Goal: Answer question/provide support: Share knowledge or assist other users

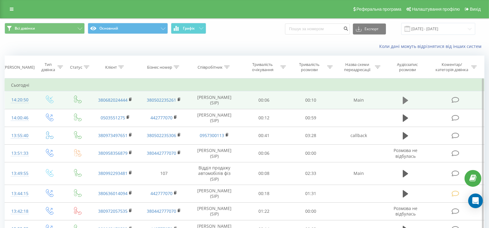
click at [401, 101] on button at bounding box center [405, 100] width 9 height 9
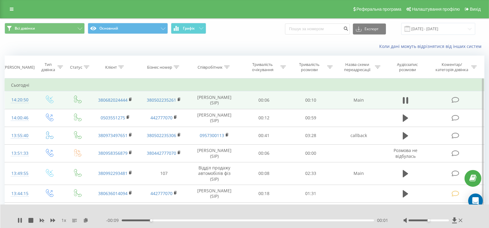
click at [460, 98] on span at bounding box center [455, 100] width 9 height 6
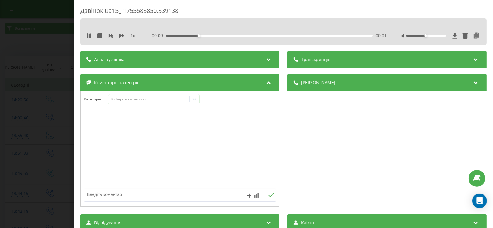
click at [122, 192] on textarea at bounding box center [160, 194] width 153 height 11
type textarea "випадково"
click at [143, 92] on div "Категорія : Виберіть категорію випадково" at bounding box center [179, 149] width 199 height 116
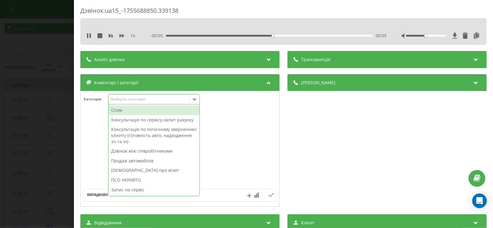
click at [143, 97] on div "Виберіть категорію" at bounding box center [148, 100] width 81 height 6
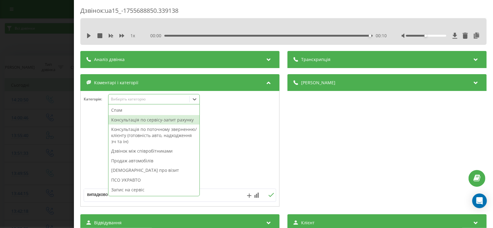
click at [131, 123] on div "Консультація по сервісу-запит рахунку" at bounding box center [153, 120] width 91 height 10
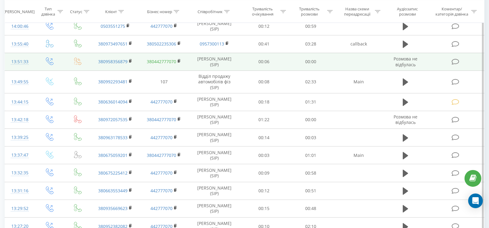
scroll to position [61, 0]
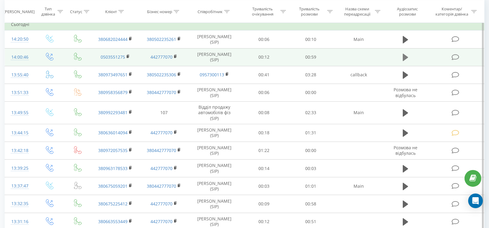
click at [403, 59] on icon at bounding box center [404, 57] width 5 height 7
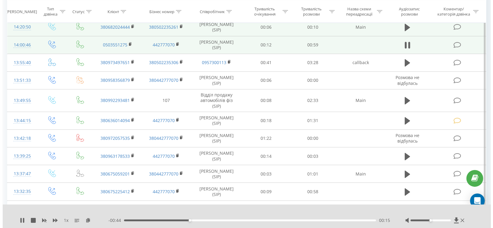
scroll to position [0, 0]
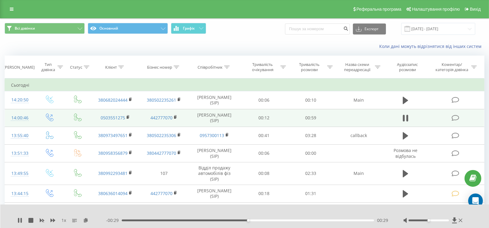
click at [452, 115] on icon at bounding box center [455, 118] width 8 height 6
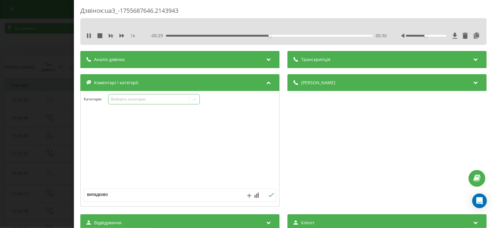
drag, startPoint x: 141, startPoint y: 97, endPoint x: 141, endPoint y: 102, distance: 4.3
click at [141, 97] on div "Виберіть категорію" at bounding box center [149, 99] width 76 height 5
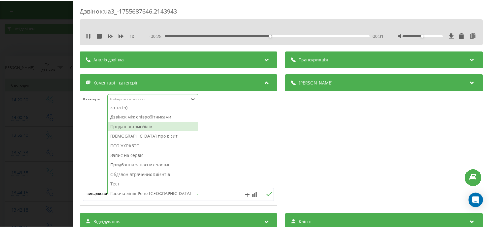
scroll to position [61, 0]
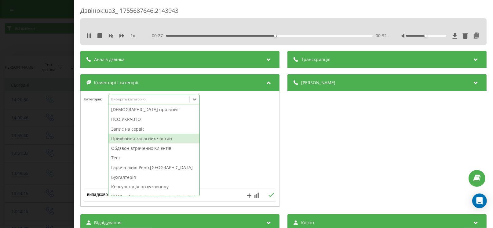
click at [119, 137] on div "Придбання запасних частин" at bounding box center [153, 139] width 91 height 10
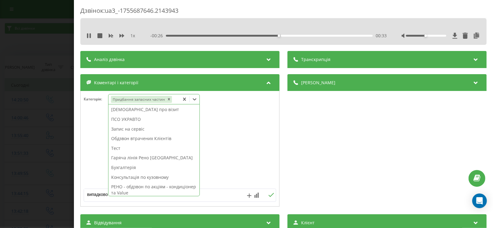
click at [100, 192] on textarea "випадково" at bounding box center [160, 194] width 153 height 11
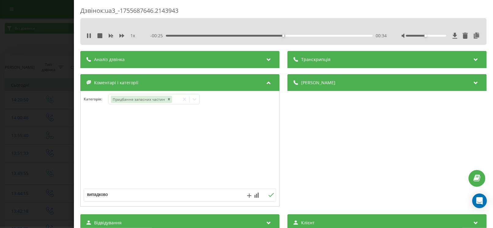
drag, startPoint x: 112, startPoint y: 196, endPoint x: 26, endPoint y: 192, distance: 85.4
click at [26, 192] on div "Дзвінок : ua3_-1755687646.2143943 1 x - 00:25 00:34 00:34 Транскрипція Для AI-а…" at bounding box center [246, 114] width 493 height 228
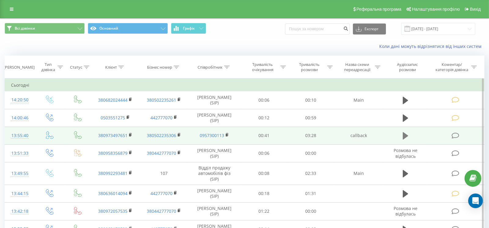
click at [404, 136] on icon at bounding box center [404, 135] width 5 height 7
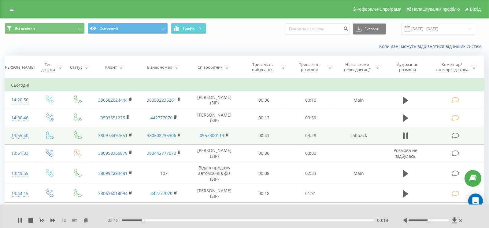
click at [150, 220] on div "00:18" at bounding box center [248, 221] width 252 height 2
click at [453, 137] on icon at bounding box center [455, 136] width 8 height 6
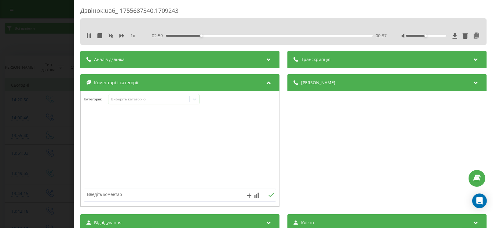
click at [159, 192] on textarea at bounding box center [160, 194] width 153 height 11
type textarea "код радио"
drag, startPoint x: 162, startPoint y: 104, endPoint x: 160, endPoint y: 101, distance: 4.2
click at [162, 104] on div "Виберіть категорію" at bounding box center [154, 99] width 92 height 10
click at [159, 100] on div "Виберіть категорію" at bounding box center [149, 99] width 76 height 5
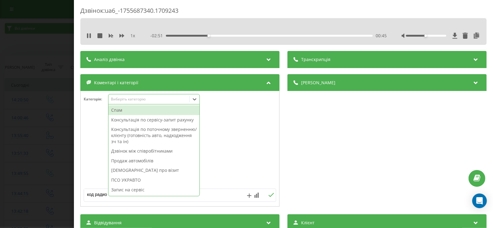
click at [132, 125] on div "Консультація по поточному зверненню/клієнту (готовність авто, надходження зч та…" at bounding box center [153, 136] width 91 height 22
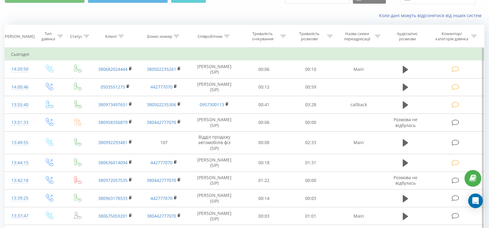
scroll to position [30, 0]
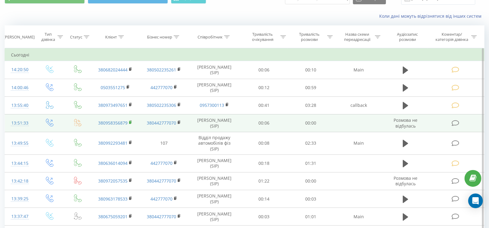
click at [132, 122] on icon at bounding box center [130, 122] width 3 height 4
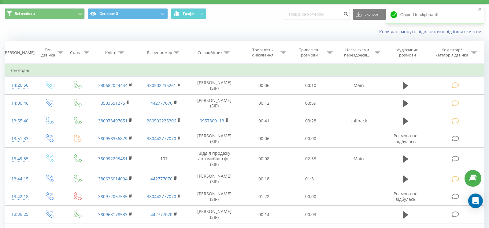
scroll to position [0, 0]
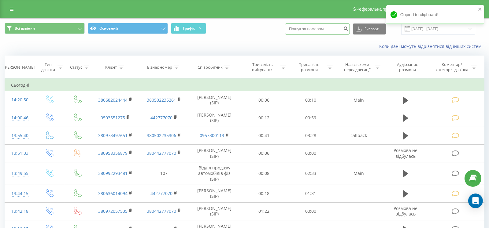
click at [307, 28] on input at bounding box center [317, 29] width 65 height 11
paste input "380958356879"
type input "380958356879"
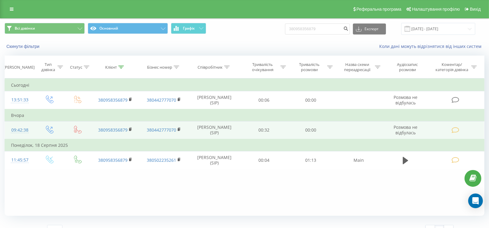
click at [456, 128] on icon at bounding box center [455, 130] width 8 height 6
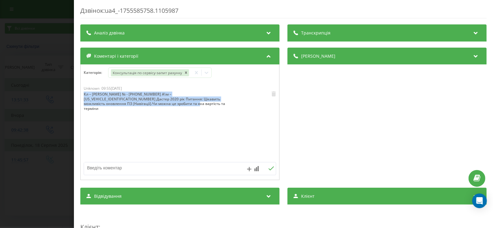
drag, startPoint x: 148, startPoint y: 104, endPoint x: 78, endPoint y: 93, distance: 71.5
click at [78, 94] on div "Дзвінок : ua4_-1755585758.1105987 Транскрипція Для AI-аналізу майбутніх дзвінкі…" at bounding box center [283, 114] width 419 height 228
copy div "Кл – [PERSON_NAME] № - [PHONE_NUMBER] А\м – [US_VEHICLE_IDENTIFICATION_NUMBER] …"
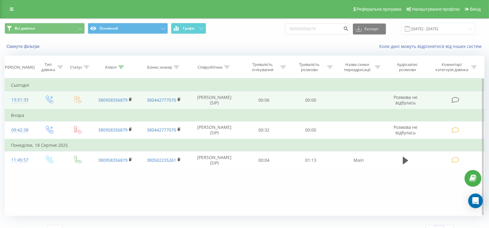
click at [452, 101] on icon at bounding box center [455, 100] width 8 height 6
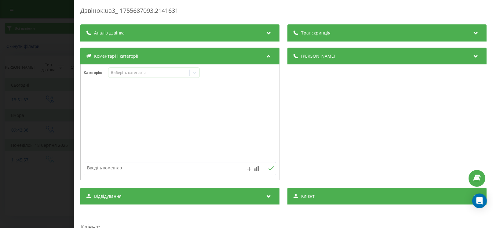
drag, startPoint x: 131, startPoint y: 168, endPoint x: 125, endPoint y: 161, distance: 9.3
click at [125, 161] on div at bounding box center [180, 132] width 199 height 93
paste textarea "Кл – [PERSON_NAME] № - [PHONE_NUMBER] А\м – [US_VEHICLE_IDENTIFICATION_NUMBER] …"
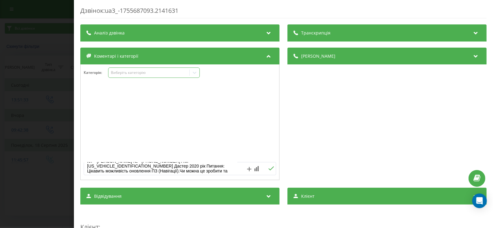
click at [140, 72] on div "Виберіть категорію" at bounding box center [149, 72] width 76 height 5
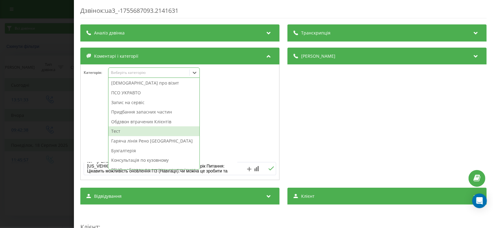
scroll to position [72, 0]
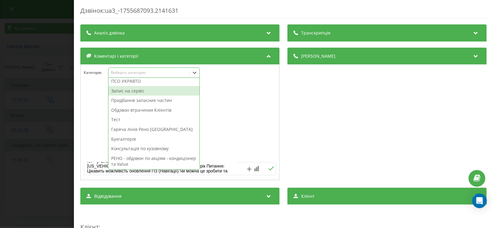
click at [120, 91] on div "Запис на сервіс" at bounding box center [153, 91] width 91 height 10
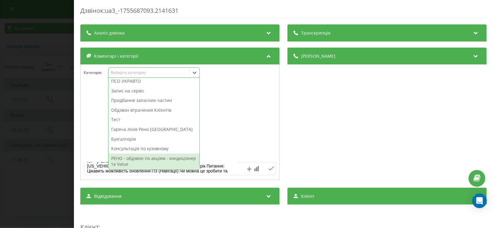
scroll to position [63, 0]
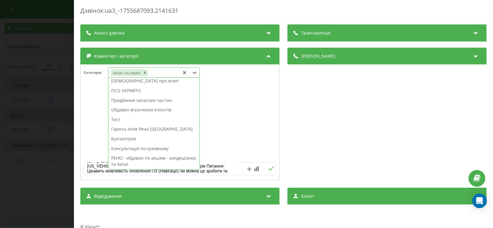
click at [208, 172] on textarea "Кл – Олександр № - +380958356879 А\м – VF1HJD20664939528 Дастер 2020 рік Питанн…" at bounding box center [160, 168] width 153 height 11
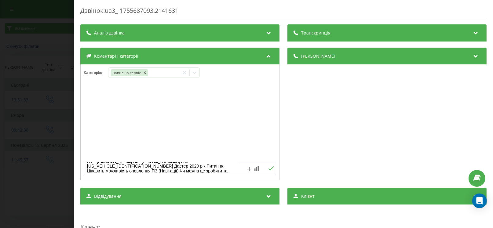
click at [394, 128] on div "Деталі дзвінка Загальне Дата дзвінка 2025-08-20 13:51:33 Тип дзвінка Вихідний С…" at bounding box center [387, 115] width 199 height 134
click at [212, 168] on textarea "Кл – Олександр № - +380958356879 А\м – VF1HJD20664939528 Дастер 2020 рік Питанн…" at bounding box center [160, 168] width 153 height 11
click at [207, 171] on textarea "Кл – Олександр № - +380958356879 А\м – VF1HJD20664939528 Дастер 2020 рік Питанн…" at bounding box center [160, 168] width 153 height 11
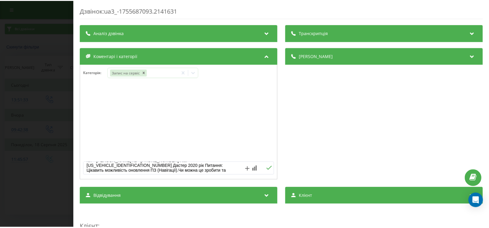
scroll to position [12, 0]
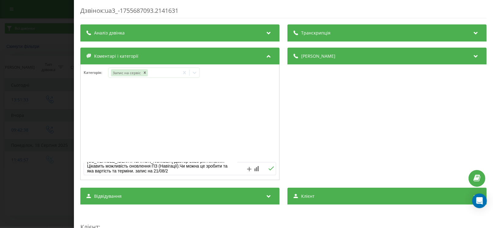
type textarea "Кл – Олександр № - +380958356879 А\м – VF1HJD20664939528 Дастер 2020 рік Питанн…"
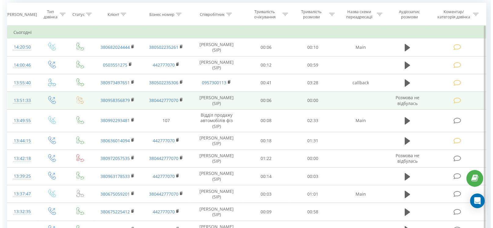
scroll to position [61, 0]
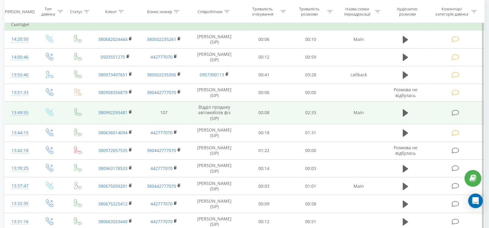
click at [457, 115] on icon at bounding box center [455, 113] width 8 height 6
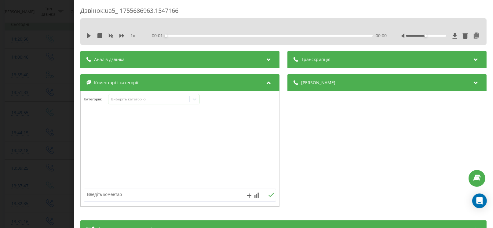
click at [121, 200] on div at bounding box center [160, 195] width 153 height 13
click at [123, 200] on div at bounding box center [160, 195] width 153 height 13
click at [118, 198] on textarea at bounding box center [160, 194] width 153 height 11
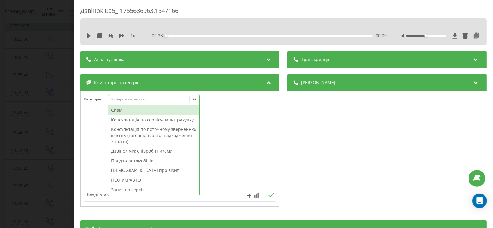
click at [128, 102] on div "Виберіть категорію" at bounding box center [154, 99] width 92 height 10
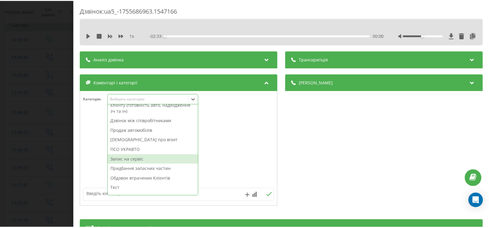
scroll to position [73, 0]
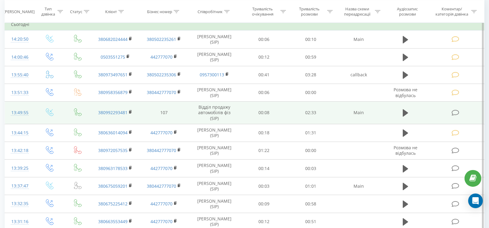
click at [454, 110] on icon at bounding box center [455, 113] width 8 height 6
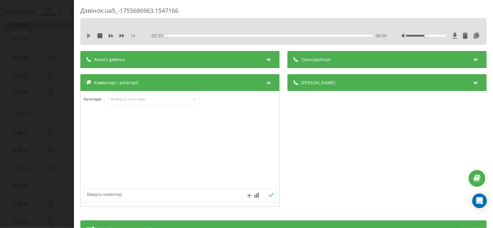
click at [89, 36] on icon at bounding box center [89, 35] width 4 height 5
click at [178, 35] on div "00:09" at bounding box center [269, 36] width 207 height 2
click at [96, 195] on textarea at bounding box center [160, 194] width 153 height 11
type textarea "рено експрес, консультував Артур"
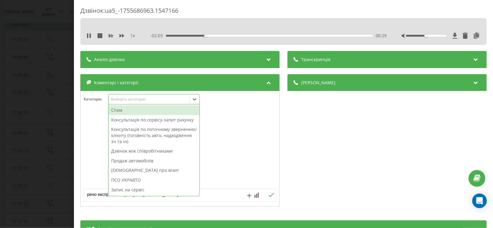
click at [143, 99] on div "Виберіть категорію" at bounding box center [149, 99] width 76 height 5
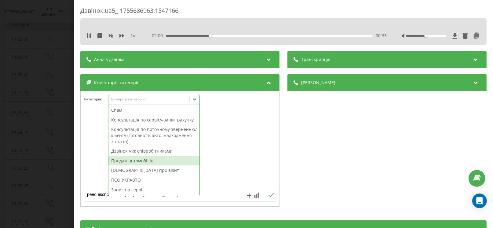
click at [133, 157] on div "Продаж автомобілів" at bounding box center [153, 161] width 91 height 10
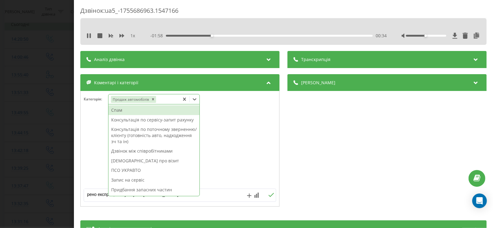
click at [269, 196] on icon at bounding box center [271, 195] width 6 height 4
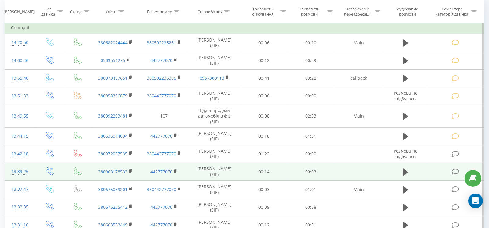
scroll to position [92, 0]
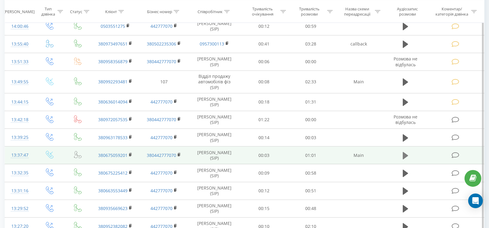
click at [405, 156] on icon at bounding box center [404, 155] width 5 height 7
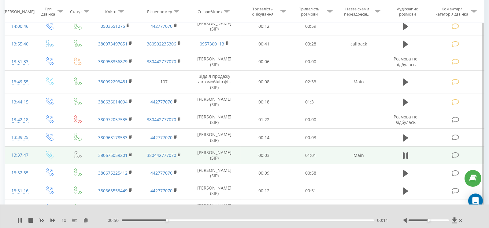
click at [453, 158] on td at bounding box center [455, 156] width 56 height 18
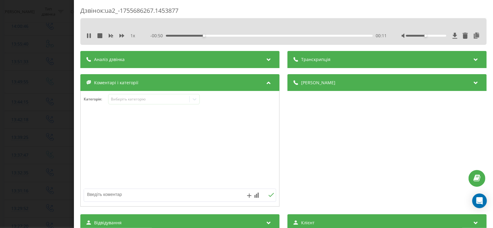
click at [184, 194] on textarea at bounding box center [160, 194] width 153 height 11
type textarea "питав номер Дмитра"
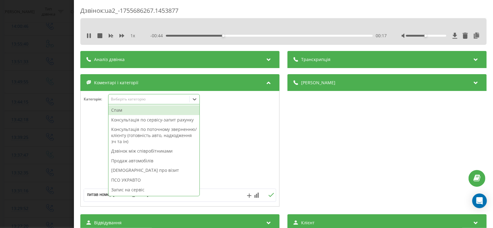
click at [145, 98] on div "Виберіть категорію" at bounding box center [149, 99] width 76 height 5
click at [151, 118] on div "Консультація по сервісу-запит рахунку" at bounding box center [153, 120] width 91 height 10
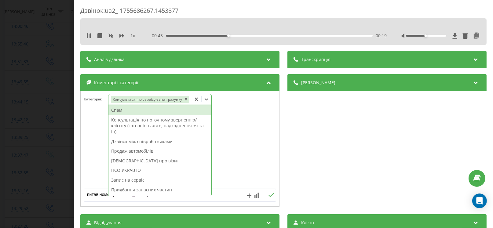
click at [270, 196] on icon at bounding box center [271, 195] width 6 height 4
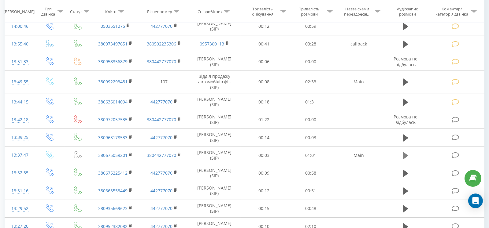
click at [406, 155] on icon at bounding box center [404, 155] width 5 height 7
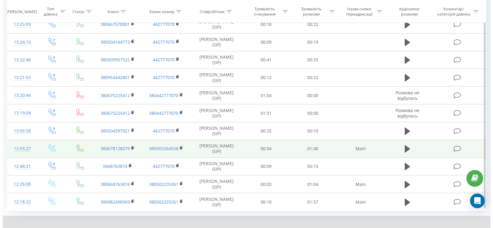
scroll to position [333, 0]
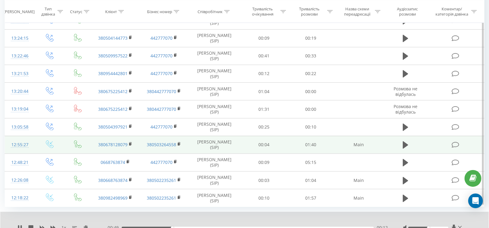
click at [396, 141] on td at bounding box center [405, 145] width 45 height 18
click at [404, 141] on icon at bounding box center [404, 144] width 5 height 7
click at [409, 141] on button at bounding box center [405, 145] width 9 height 9
click at [456, 143] on icon at bounding box center [455, 145] width 8 height 6
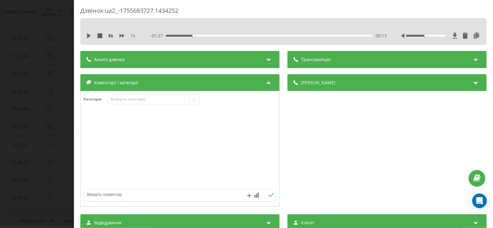
click at [132, 193] on textarea at bounding box center [160, 194] width 153 height 11
paste textarea "Кл – ЦЕНТР КРОВІ ЗСУ № - +380678128079 А\м – OPEL VIVARO 2015р. № 0355Т1 VIN W0…"
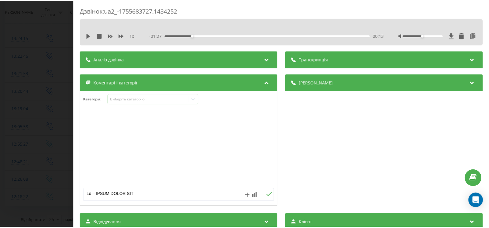
scroll to position [228, 0]
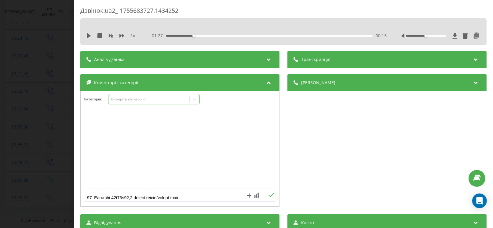
type textarea "Кл – ЦЕНТР КРОВІ ЗСУ № - +380678128079 А\м – OPEL VIVARO 2015р. № 0355Т1 VIN W0…"
click at [141, 100] on div "Виберіть категорію" at bounding box center [149, 99] width 76 height 5
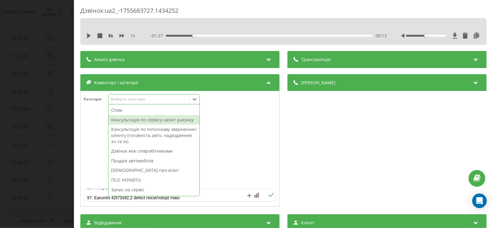
click at [132, 116] on div "Консультація по сервісу-запит рахунку" at bounding box center [153, 120] width 91 height 10
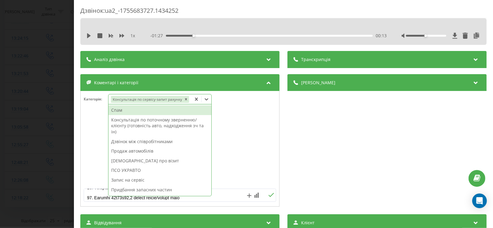
click at [269, 196] on icon at bounding box center [271, 195] width 5 height 4
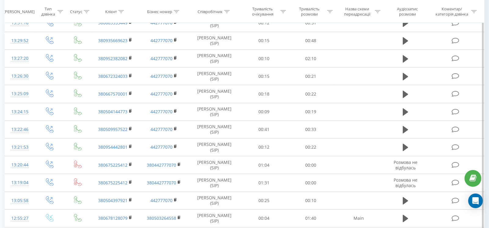
scroll to position [181, 0]
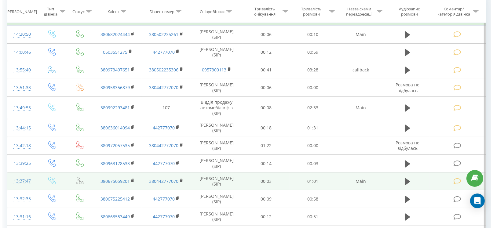
scroll to position [152, 0]
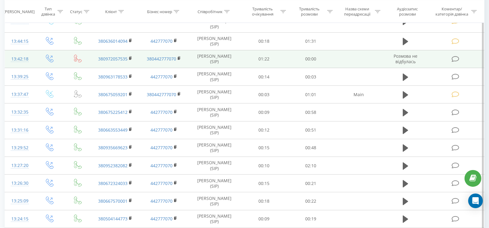
click at [452, 61] on icon at bounding box center [455, 59] width 8 height 6
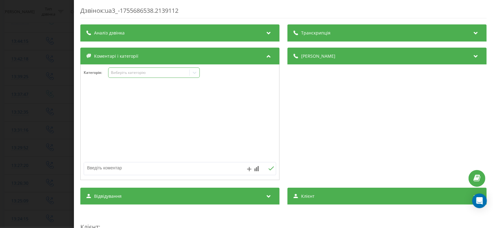
click at [143, 73] on div "Виберіть категорію" at bounding box center [149, 72] width 76 height 5
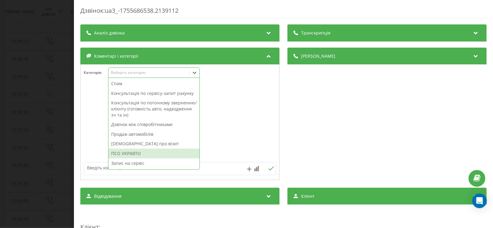
click at [125, 156] on div "ПСО УКРАВТО" at bounding box center [153, 154] width 91 height 10
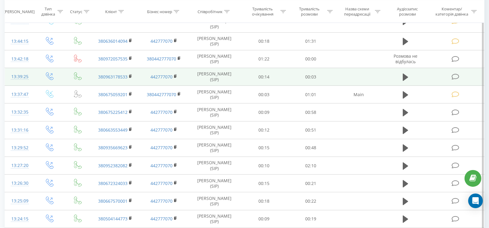
click at [452, 74] on icon at bounding box center [455, 77] width 8 height 6
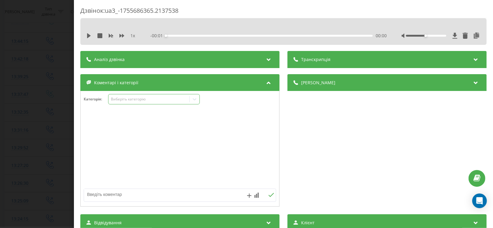
click at [122, 94] on div "Виберіть категорію" at bounding box center [154, 99] width 92 height 10
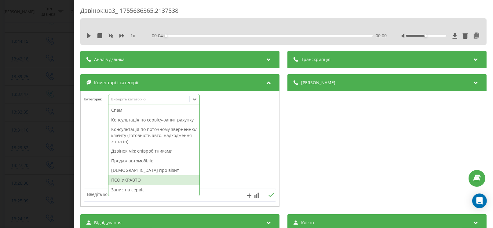
click at [118, 178] on div "ПСО УКРАВТО" at bounding box center [153, 180] width 91 height 10
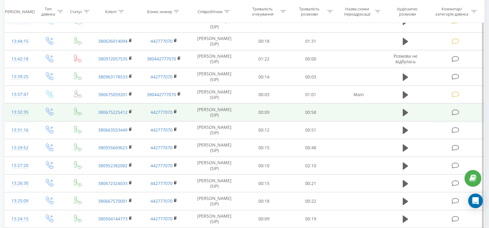
click at [454, 114] on icon at bounding box center [455, 112] width 8 height 6
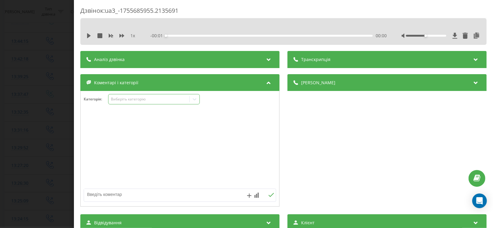
click at [124, 96] on div "Виберіть категорію" at bounding box center [154, 99] width 92 height 10
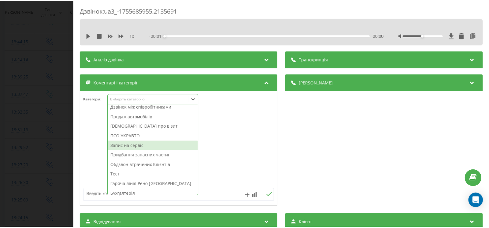
scroll to position [61, 0]
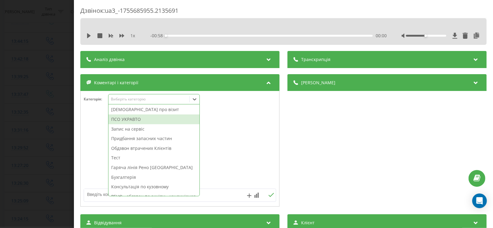
click at [122, 119] on div "ПСО УКРАВТО" at bounding box center [153, 120] width 91 height 10
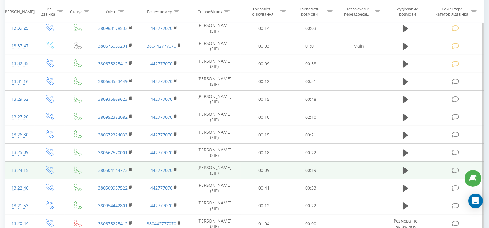
scroll to position [214, 0]
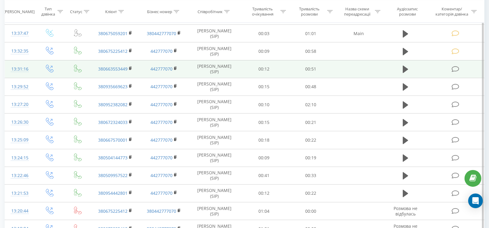
click at [454, 66] on icon at bounding box center [455, 69] width 8 height 6
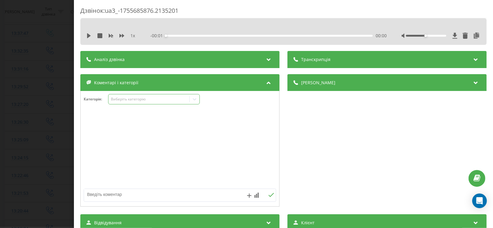
click at [122, 97] on div "Виберіть категорію" at bounding box center [149, 99] width 76 height 5
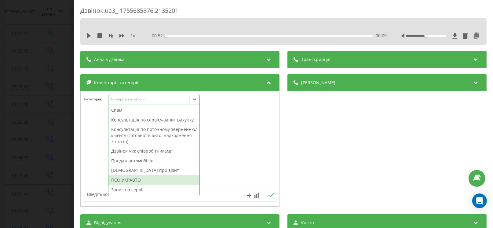
click at [133, 179] on div "ПСО УКРАВТО" at bounding box center [153, 180] width 91 height 10
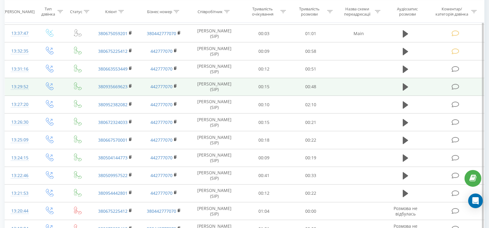
click at [454, 84] on icon at bounding box center [455, 87] width 8 height 6
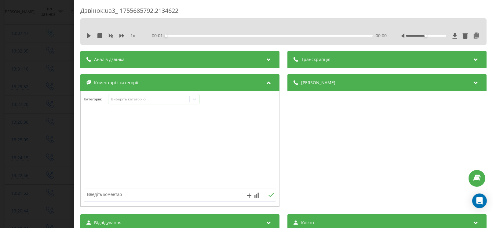
click at [126, 76] on div "Коментарі і категорії" at bounding box center [179, 82] width 199 height 17
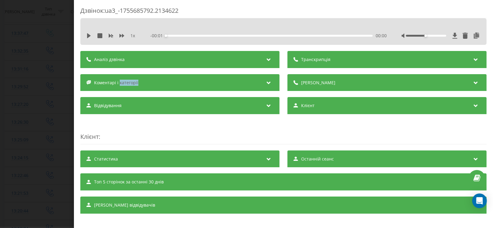
click at [126, 76] on div "Коментарі і категорії" at bounding box center [179, 82] width 199 height 17
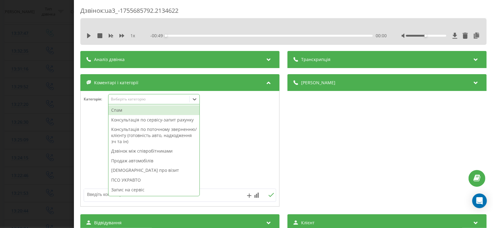
click at [131, 103] on div "Виберіть категорію" at bounding box center [154, 99] width 92 height 10
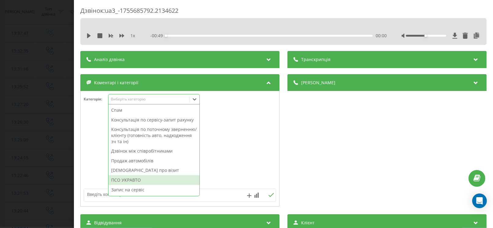
click at [123, 177] on div "ПСО УКРАВТО" at bounding box center [153, 180] width 91 height 10
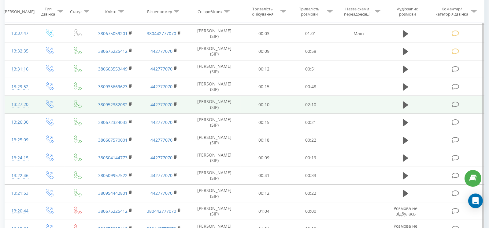
click at [450, 105] on td at bounding box center [455, 105] width 56 height 18
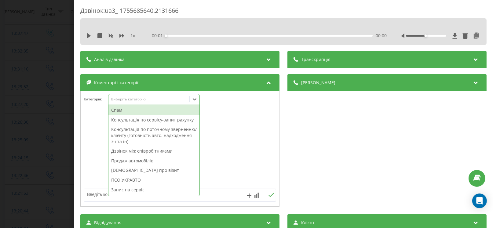
drag, startPoint x: 126, startPoint y: 97, endPoint x: 125, endPoint y: 123, distance: 26.0
click at [126, 97] on div "Виберіть категорію" at bounding box center [149, 99] width 76 height 5
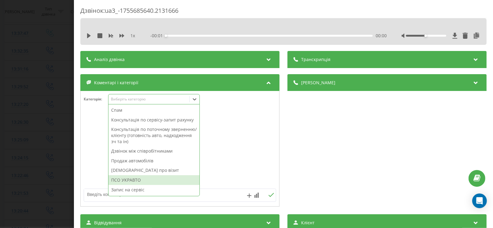
click at [129, 180] on div "ПСО УКРАВТО" at bounding box center [153, 180] width 91 height 10
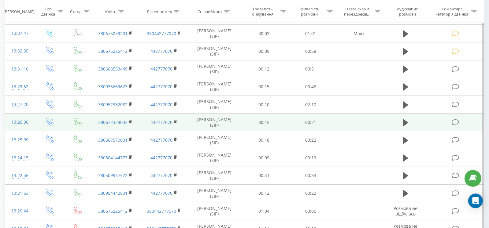
click at [461, 116] on td at bounding box center [455, 123] width 56 height 18
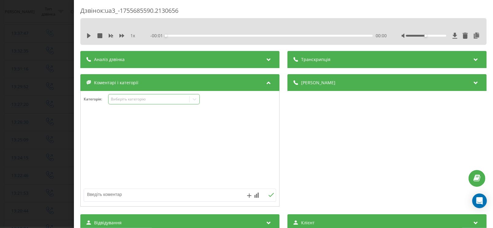
click at [144, 97] on div "Виберіть категорію" at bounding box center [149, 99] width 76 height 5
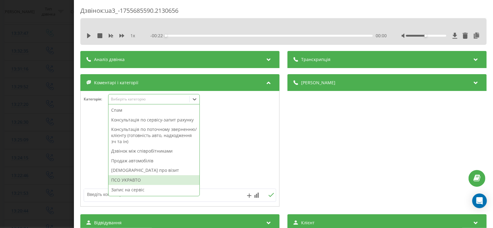
click at [137, 178] on div "ПСО УКРАВТО" at bounding box center [153, 180] width 91 height 10
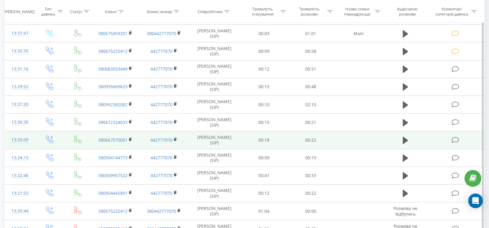
click at [456, 140] on icon at bounding box center [455, 140] width 8 height 6
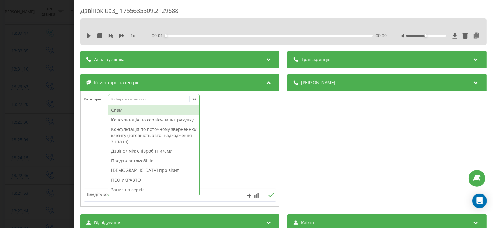
click at [127, 101] on div "Виберіть категорію" at bounding box center [149, 99] width 76 height 5
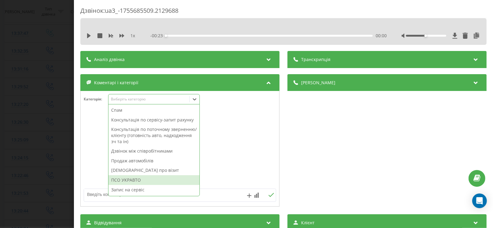
click at [138, 178] on div "ПСО УКРАВТО" at bounding box center [153, 180] width 91 height 10
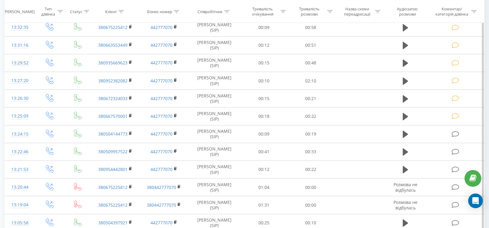
scroll to position [305, 0]
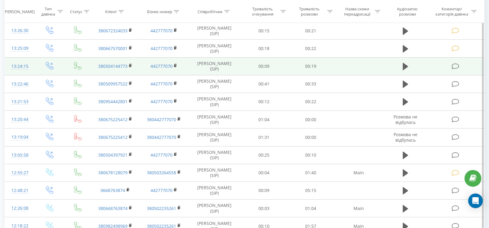
click at [451, 64] on icon at bounding box center [455, 66] width 8 height 6
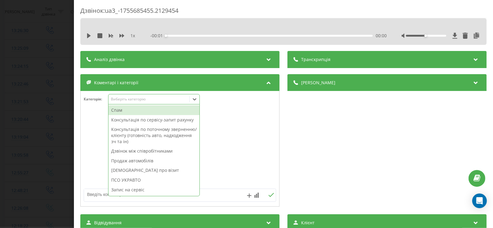
click at [135, 99] on div "Виберіть категорію" at bounding box center [149, 99] width 76 height 5
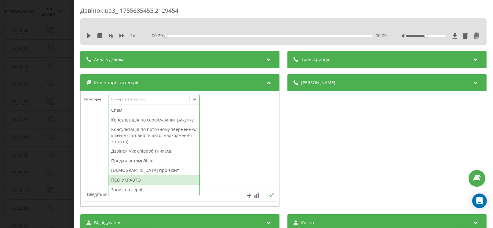
click at [134, 184] on div "ПСО УКРАВТО" at bounding box center [153, 180] width 91 height 10
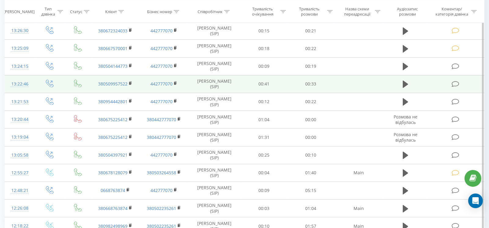
click at [462, 81] on td at bounding box center [455, 84] width 56 height 18
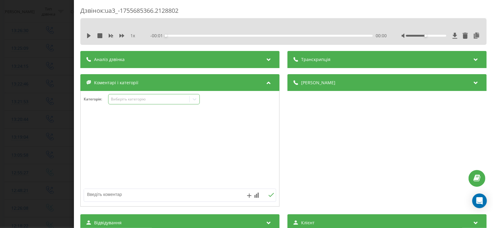
click at [136, 100] on div "Виберіть категорію" at bounding box center [149, 99] width 76 height 5
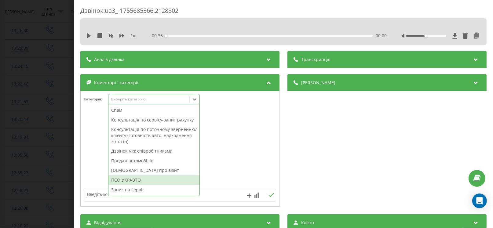
click at [122, 179] on div "ПСО УКРАВТО" at bounding box center [153, 180] width 91 height 10
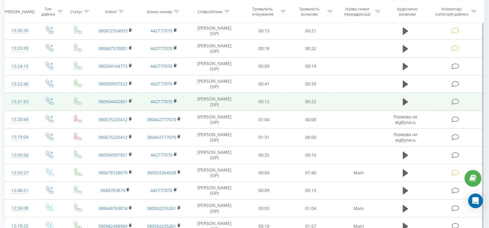
click at [458, 103] on icon at bounding box center [455, 102] width 8 height 6
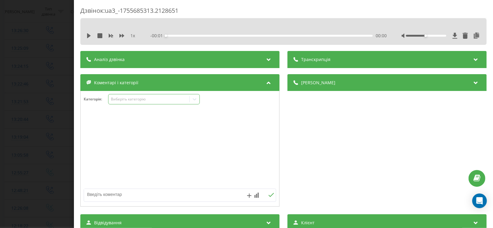
click at [130, 96] on div "Виберіть категорію" at bounding box center [154, 99] width 92 height 10
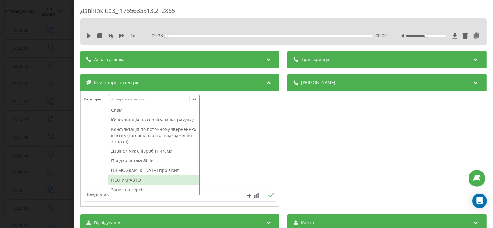
click at [123, 179] on div "ПСО УКРАВТО" at bounding box center [153, 180] width 91 height 10
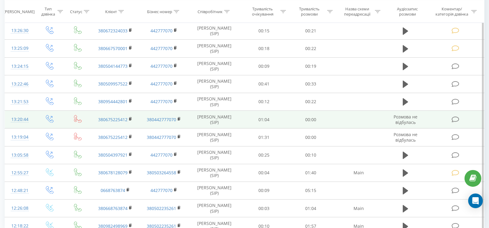
click at [453, 119] on icon at bounding box center [455, 119] width 8 height 6
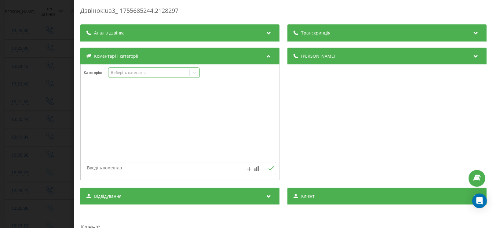
click at [127, 72] on div "Виберіть категорію" at bounding box center [149, 72] width 76 height 5
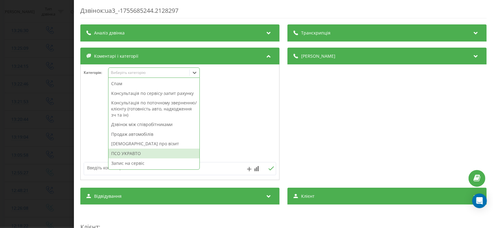
click at [122, 150] on div "ПСО УКРАВТО" at bounding box center [153, 154] width 91 height 10
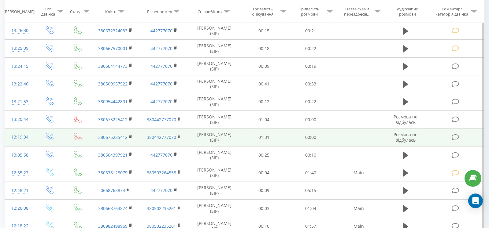
click at [454, 130] on td at bounding box center [455, 138] width 56 height 18
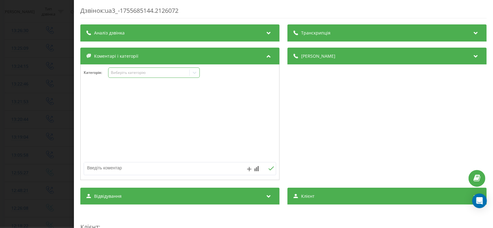
click at [132, 75] on div "Виберіть категорію" at bounding box center [148, 73] width 81 height 6
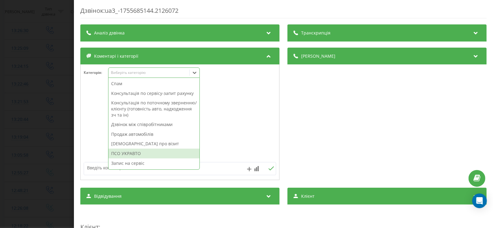
click at [135, 153] on div "ПСО УКРАВТО" at bounding box center [153, 154] width 91 height 10
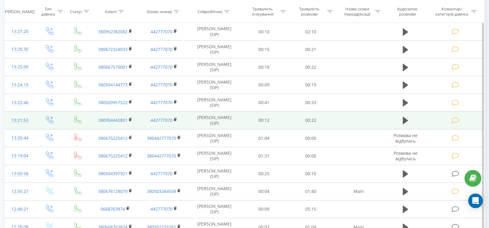
scroll to position [333, 0]
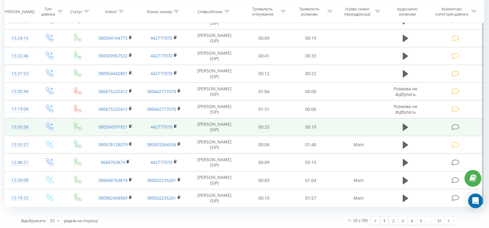
click at [457, 124] on icon at bounding box center [455, 127] width 8 height 6
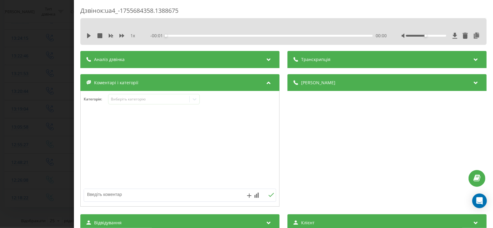
click at [163, 90] on div "Коментарі і категорії" at bounding box center [179, 82] width 199 height 17
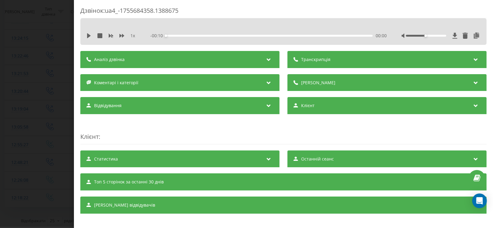
click at [163, 95] on div "Транскрипція Для AI-аналізу майбутніх дзвінків налаштуйте та активуйте профіль …" at bounding box center [283, 132] width 406 height 163
click at [167, 82] on div "Коментарі і категорії" at bounding box center [179, 82] width 199 height 17
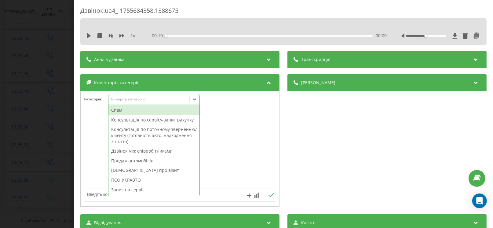
click at [152, 101] on div "Виберіть категорію" at bounding box center [149, 99] width 76 height 5
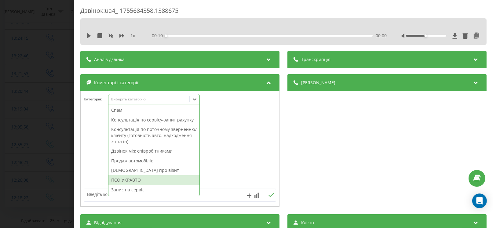
click at [138, 178] on div "ПСО УКРАВТО" at bounding box center [153, 180] width 91 height 10
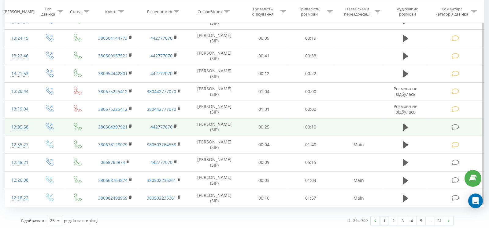
click at [456, 124] on icon at bounding box center [455, 127] width 8 height 6
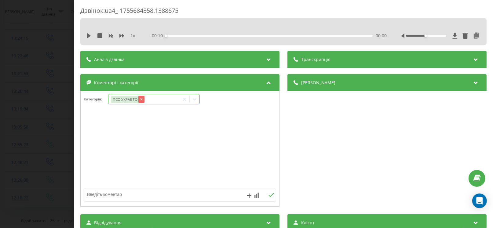
click at [141, 101] on icon "Remove ПСО УКРАВТО" at bounding box center [141, 99] width 4 height 4
click at [89, 33] on div "1 x" at bounding box center [113, 36] width 55 height 6
drag, startPoint x: 89, startPoint y: 32, endPoint x: 88, endPoint y: 36, distance: 4.1
click at [89, 33] on div "1 x" at bounding box center [113, 36] width 55 height 6
click at [87, 38] on icon at bounding box center [89, 35] width 4 height 5
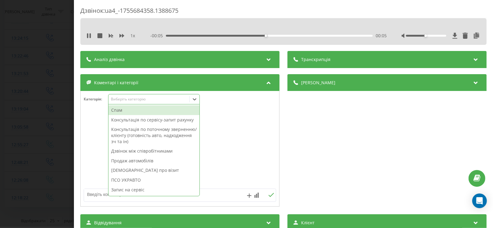
click at [194, 97] on icon at bounding box center [195, 99] width 6 height 6
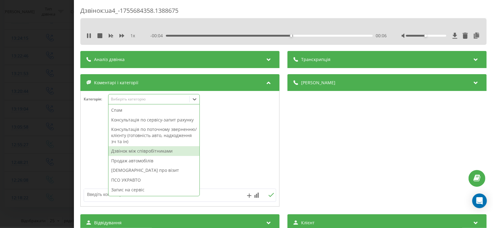
click at [163, 150] on div "Дзвінок між співробітниками" at bounding box center [153, 151] width 91 height 10
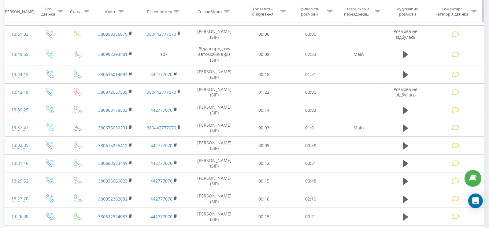
scroll to position [152, 0]
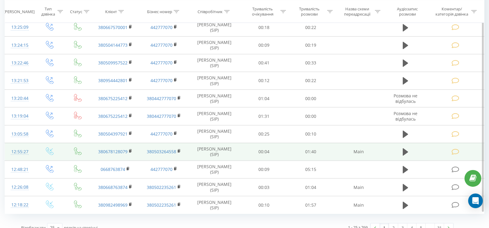
scroll to position [333, 0]
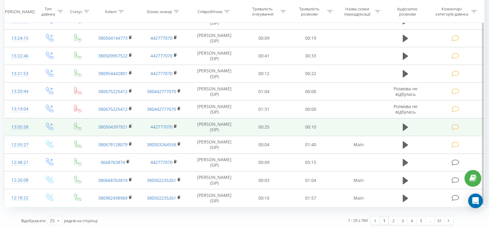
click at [449, 121] on td at bounding box center [455, 127] width 56 height 18
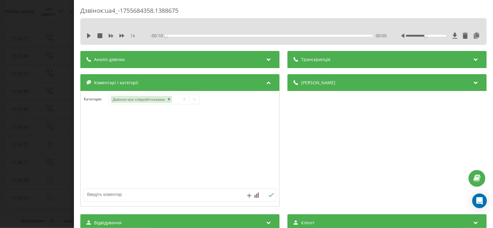
click at [20, 133] on div "Дзвінок : ua4_-1755684358.1388675 1 x - 00:10 00:00 00:00 Транскрипція Для AI-а…" at bounding box center [246, 114] width 493 height 228
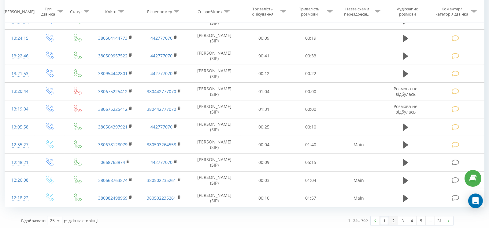
click at [393, 219] on link "2" at bounding box center [393, 221] width 9 height 9
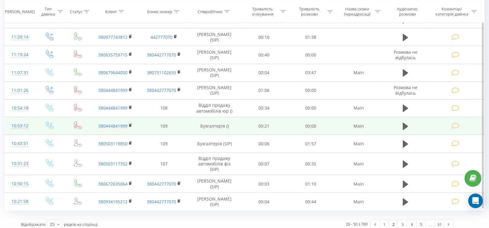
scroll to position [333, 0]
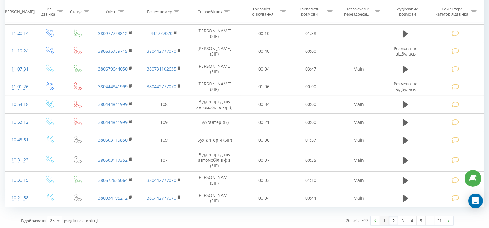
click at [384, 217] on link "1" at bounding box center [383, 221] width 9 height 9
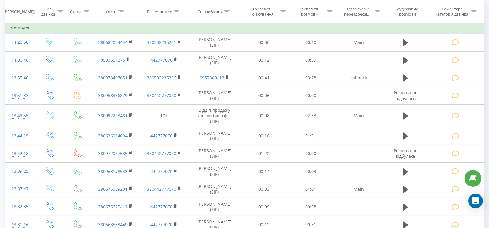
scroll to position [40, 0]
